Goal: Transaction & Acquisition: Obtain resource

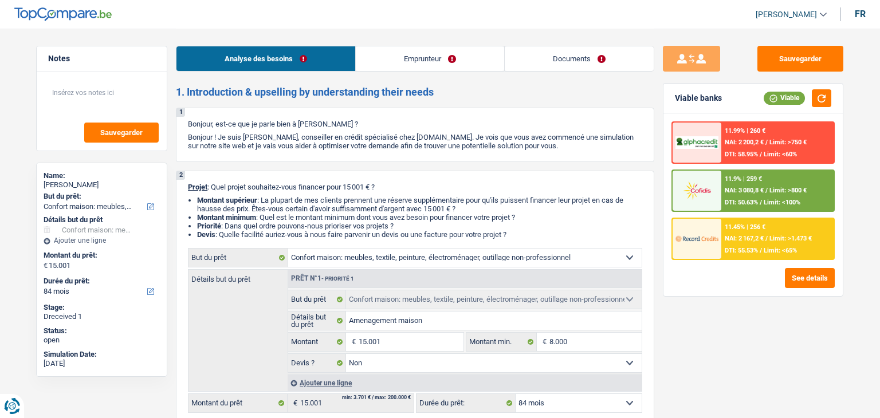
select select "household"
select select "84"
click at [553, 61] on link "Documents" at bounding box center [579, 58] width 149 height 25
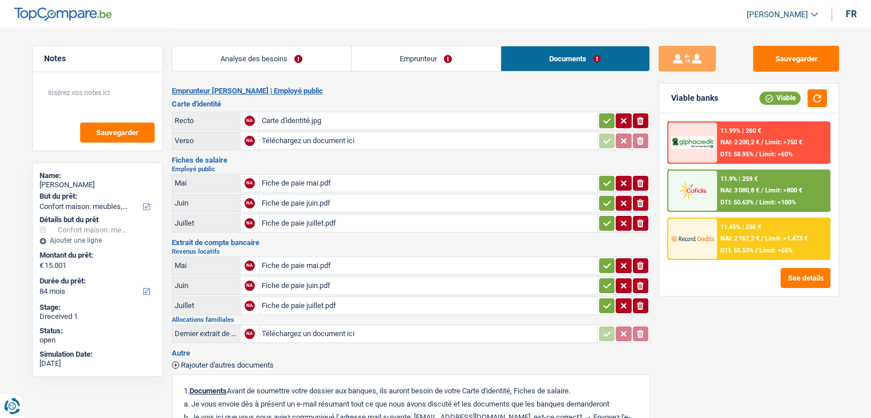
click at [347, 122] on div "Carte d'identité.jpg" at bounding box center [428, 120] width 333 height 17
click at [380, 49] on link "Emprunteur" at bounding box center [426, 58] width 149 height 25
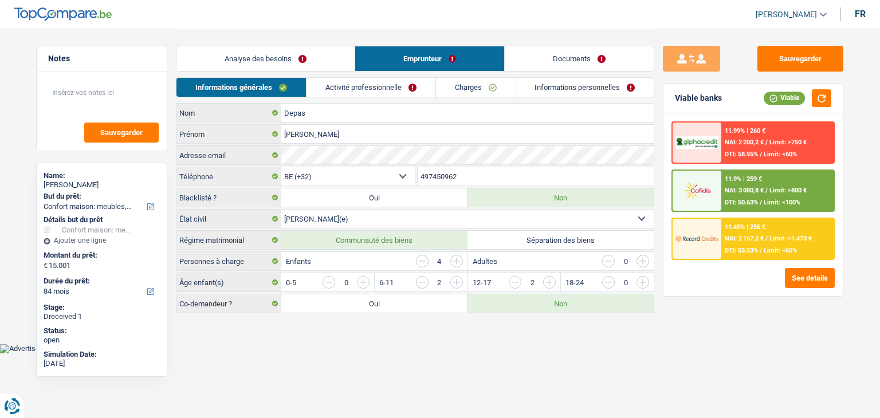
click at [343, 88] on link "Activité professionnelle" at bounding box center [370, 87] width 129 height 19
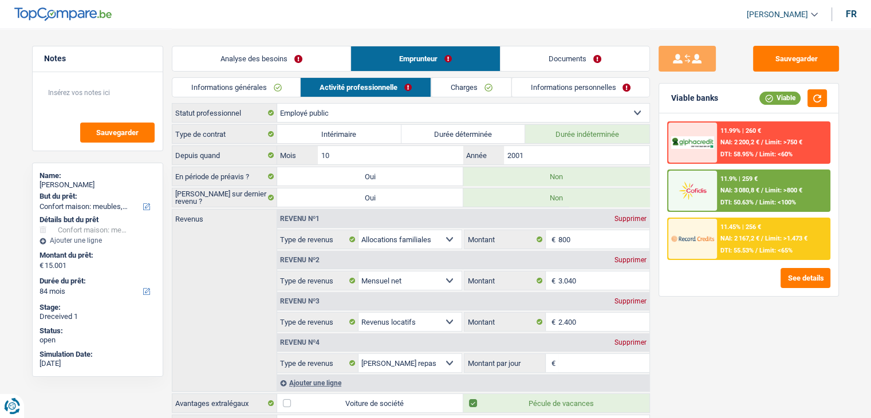
click at [316, 70] on link "Analyse des besoins" at bounding box center [261, 58] width 178 height 25
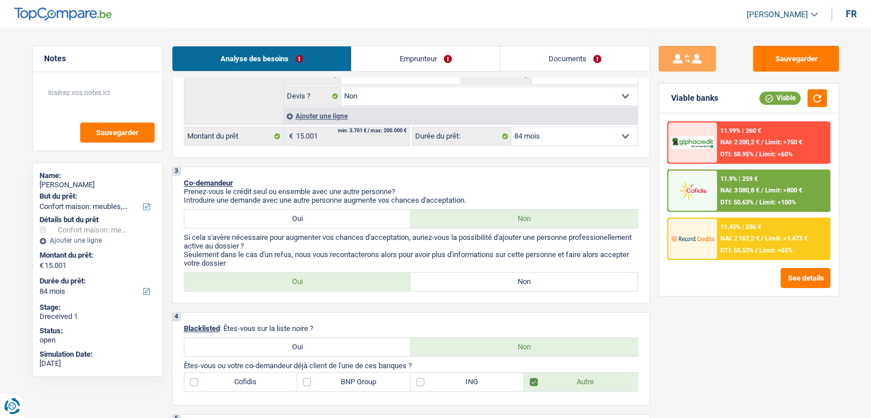
scroll to position [344, 0]
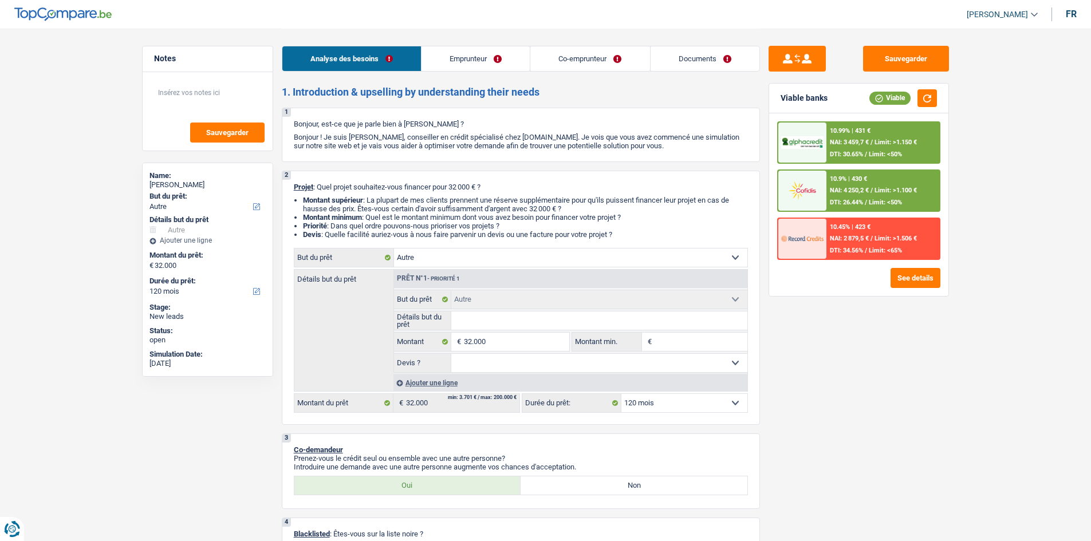
select select "other"
select select "120"
select select "other"
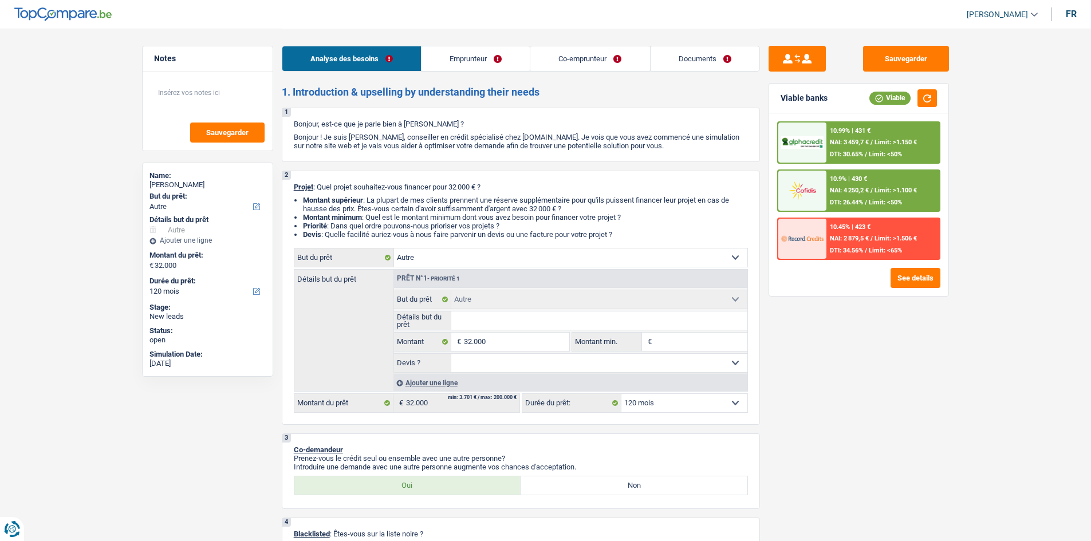
select select "120"
select select "invalid"
select select "publicEmployee"
select select "familyAllowances"
select select "disabilityPension"
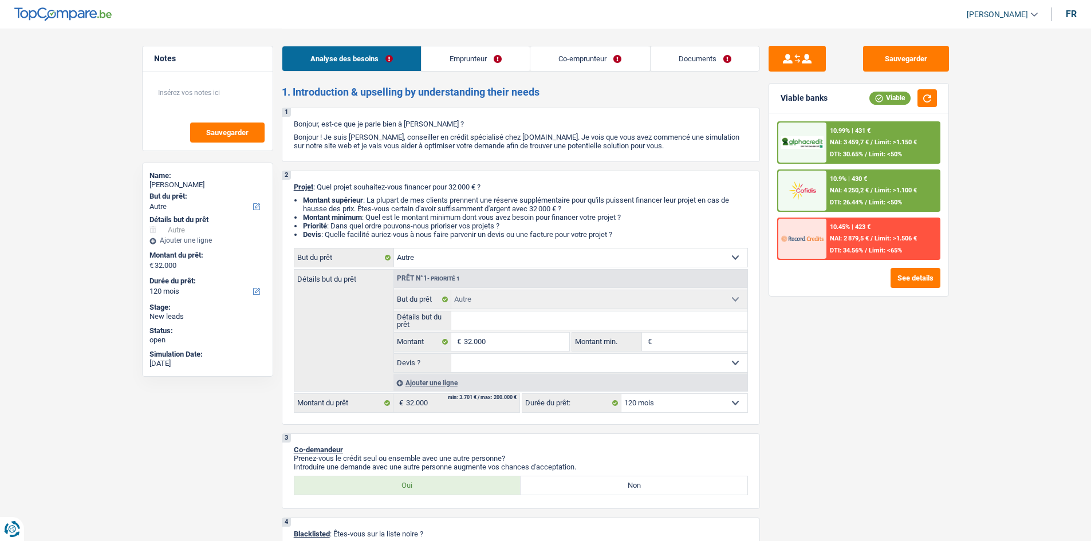
select select "alimony"
select select "netSalary"
select select "mealVouchers"
select select "rents"
select select "carLoan"
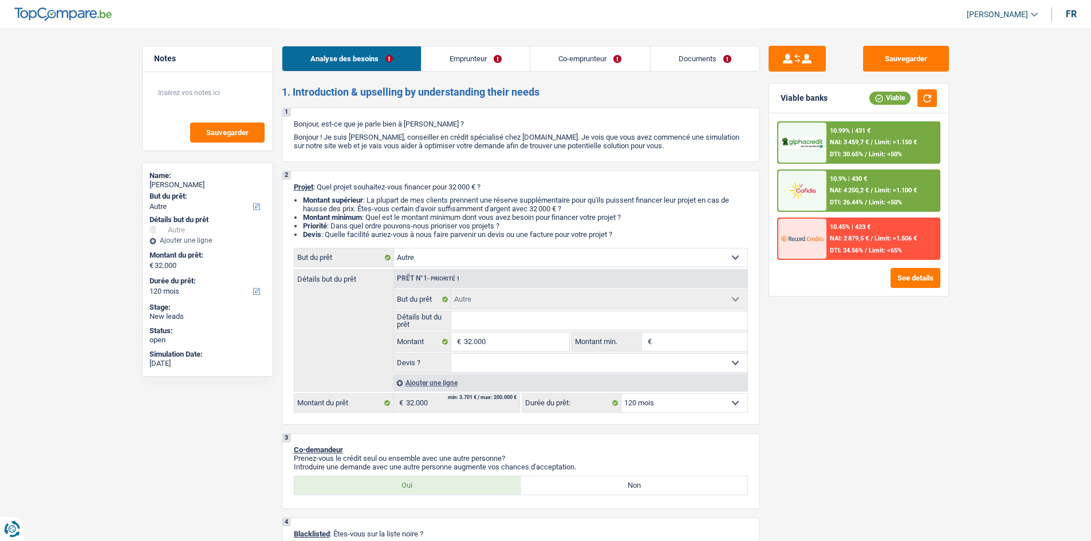
select select "84"
select select "other"
select select "120"
click at [944, 348] on div "Sauvegarder Viable banks Viable 10.99% | 431 € NAI: 3 459,7 € / Limit: >1.150 €…" at bounding box center [859, 284] width 198 height 477
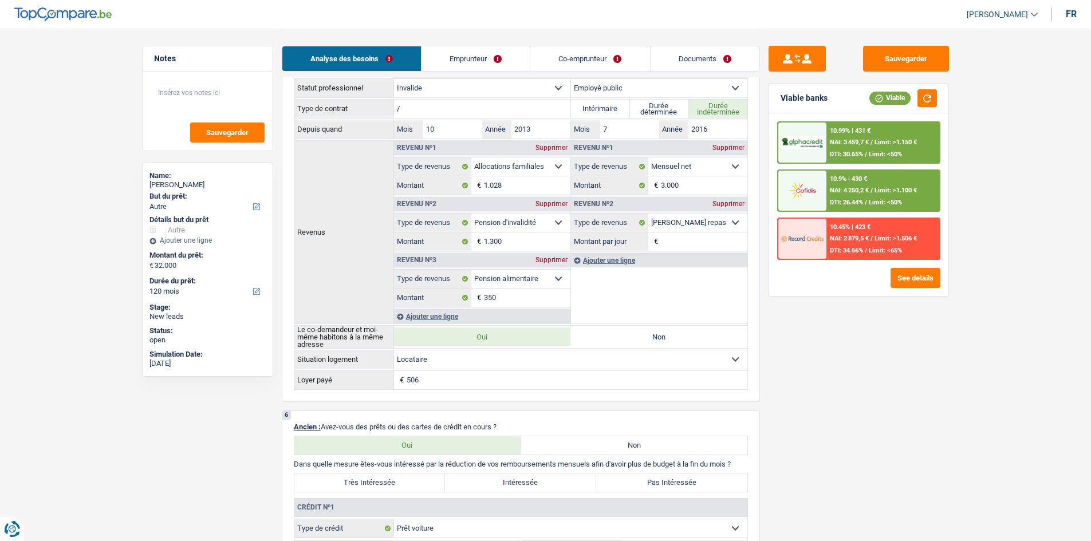
scroll to position [516, 0]
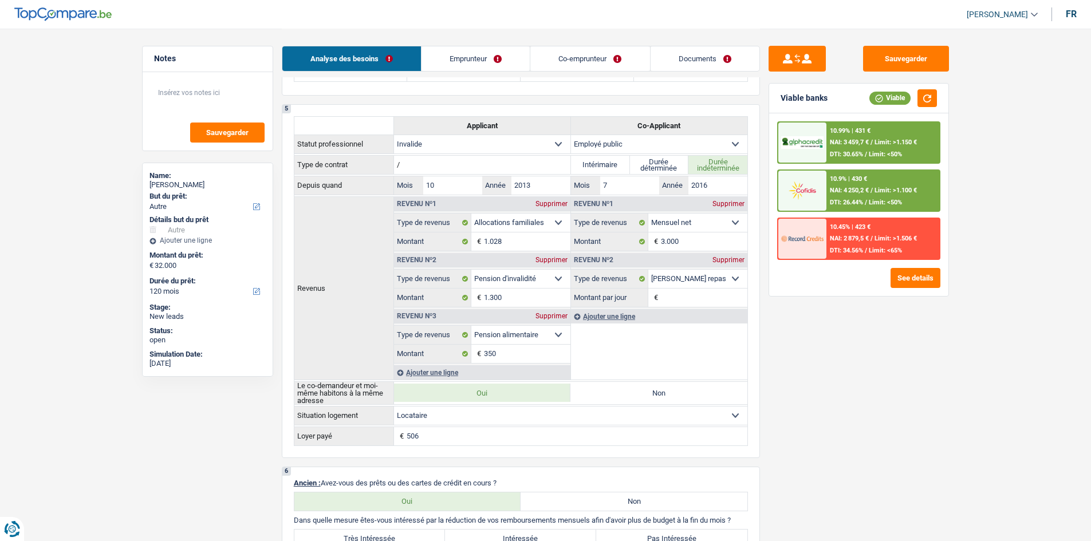
click at [910, 193] on span "Limit: >1.100 €" at bounding box center [896, 190] width 42 height 7
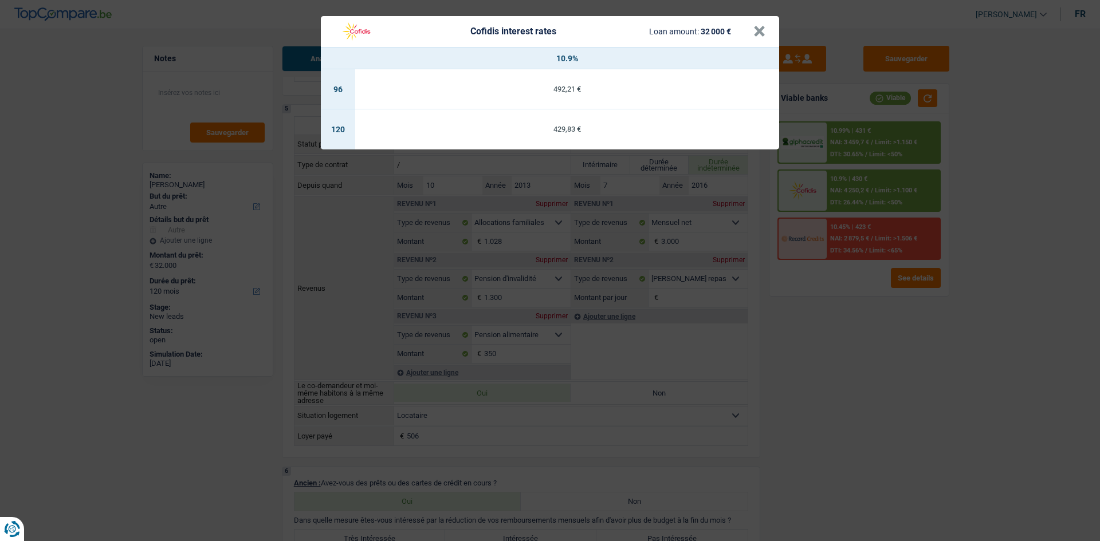
click at [976, 188] on div "Cofidis interest rates Loan amount: 32 000 € × 10.9% 96 492,21 € 120 429,83 €" at bounding box center [550, 270] width 1100 height 541
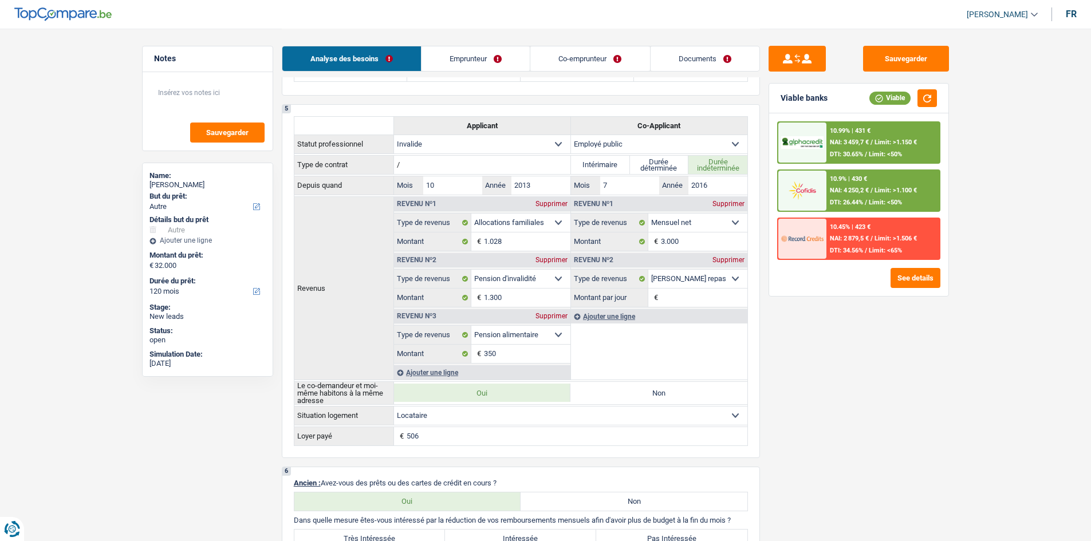
click at [899, 140] on span "Limit: >1.150 €" at bounding box center [896, 142] width 42 height 7
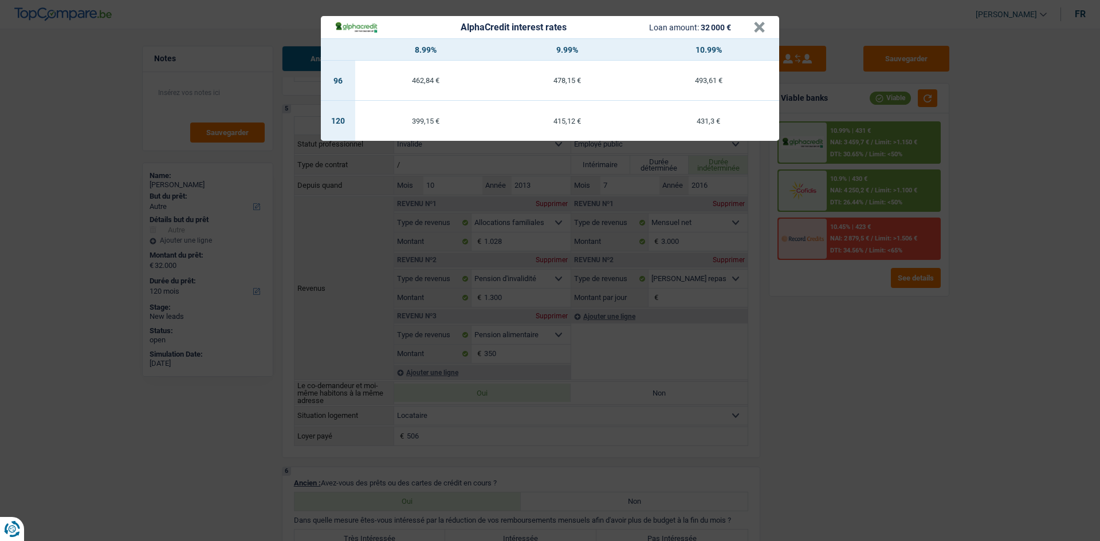
click at [1043, 231] on div "AlphaCredit interest rates Loan amount: 32 000 € × 8.99% 9.99% 10.99% 96 462,84…" at bounding box center [550, 270] width 1100 height 541
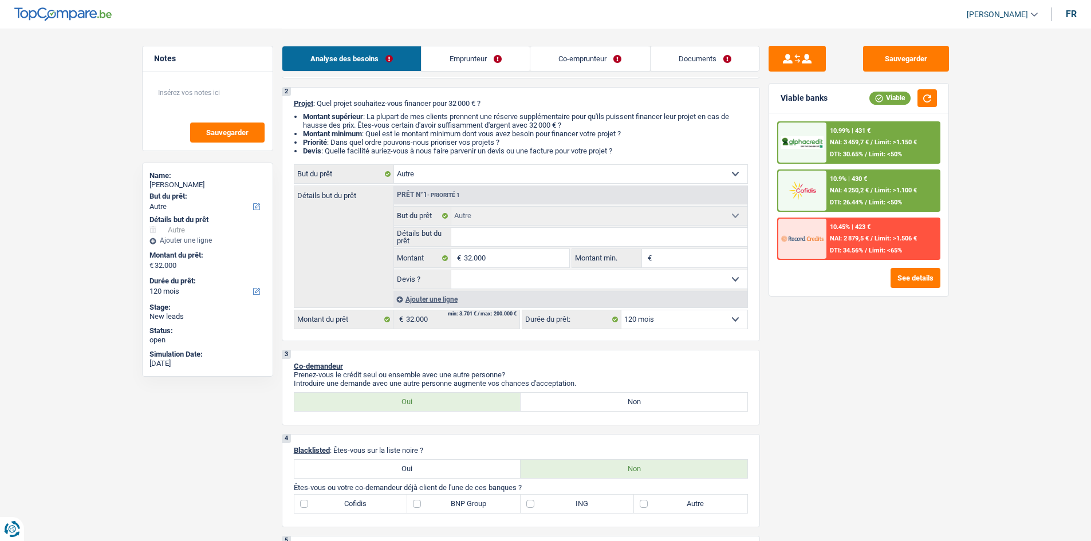
scroll to position [172, 0]
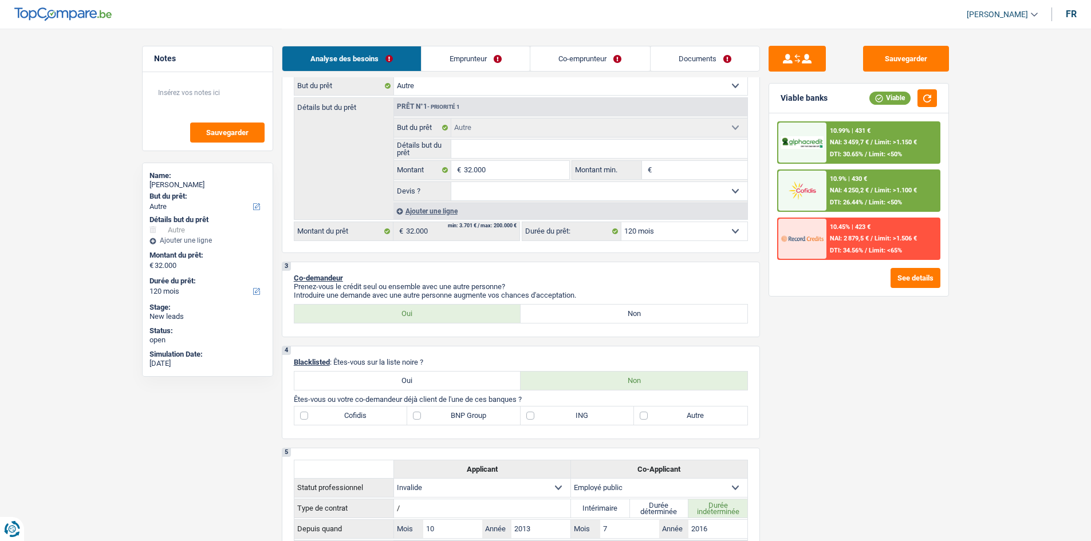
click at [670, 234] on select "12 mois 18 mois 24 mois 30 mois 36 mois 42 mois 48 mois 60 mois 72 mois 84 mois…" at bounding box center [684, 231] width 126 height 18
select select "84"
click at [621, 222] on select "12 mois 18 mois 24 mois 30 mois 36 mois 42 mois 48 mois 60 mois 72 mois 84 mois…" at bounding box center [684, 231] width 126 height 18
select select "84"
